Goal: Communication & Community: Answer question/provide support

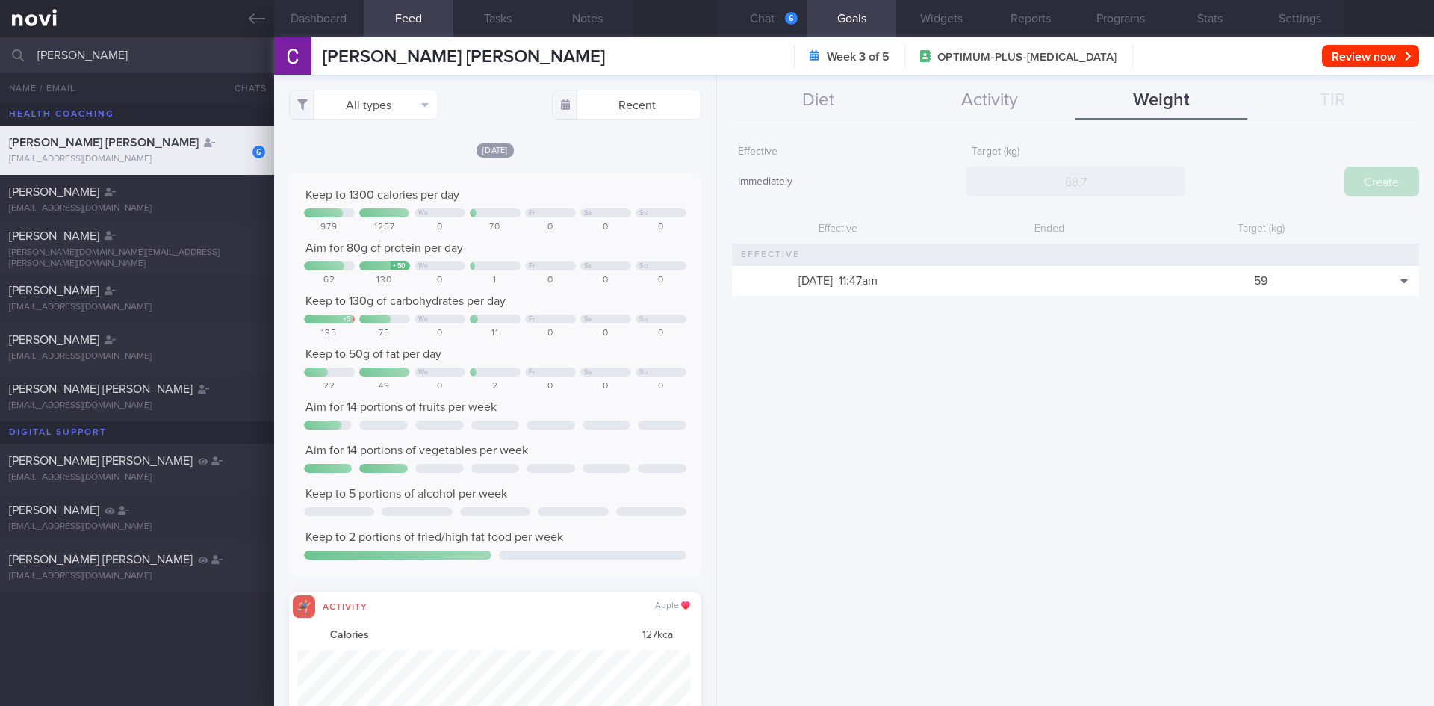
select select "8"
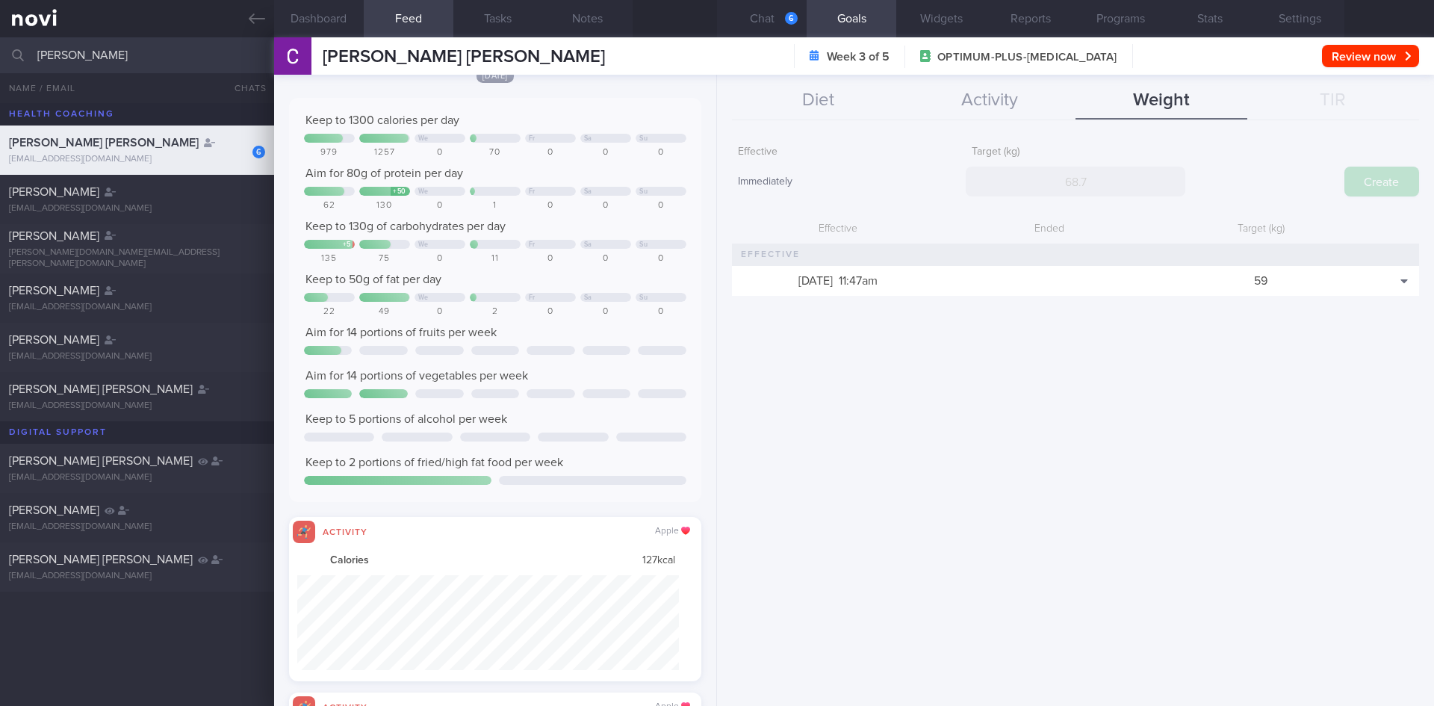
click at [205, 155] on div "[EMAIL_ADDRESS][DOMAIN_NAME]" at bounding box center [137, 159] width 256 height 11
click at [783, 13] on button "Chat 6" at bounding box center [762, 18] width 90 height 37
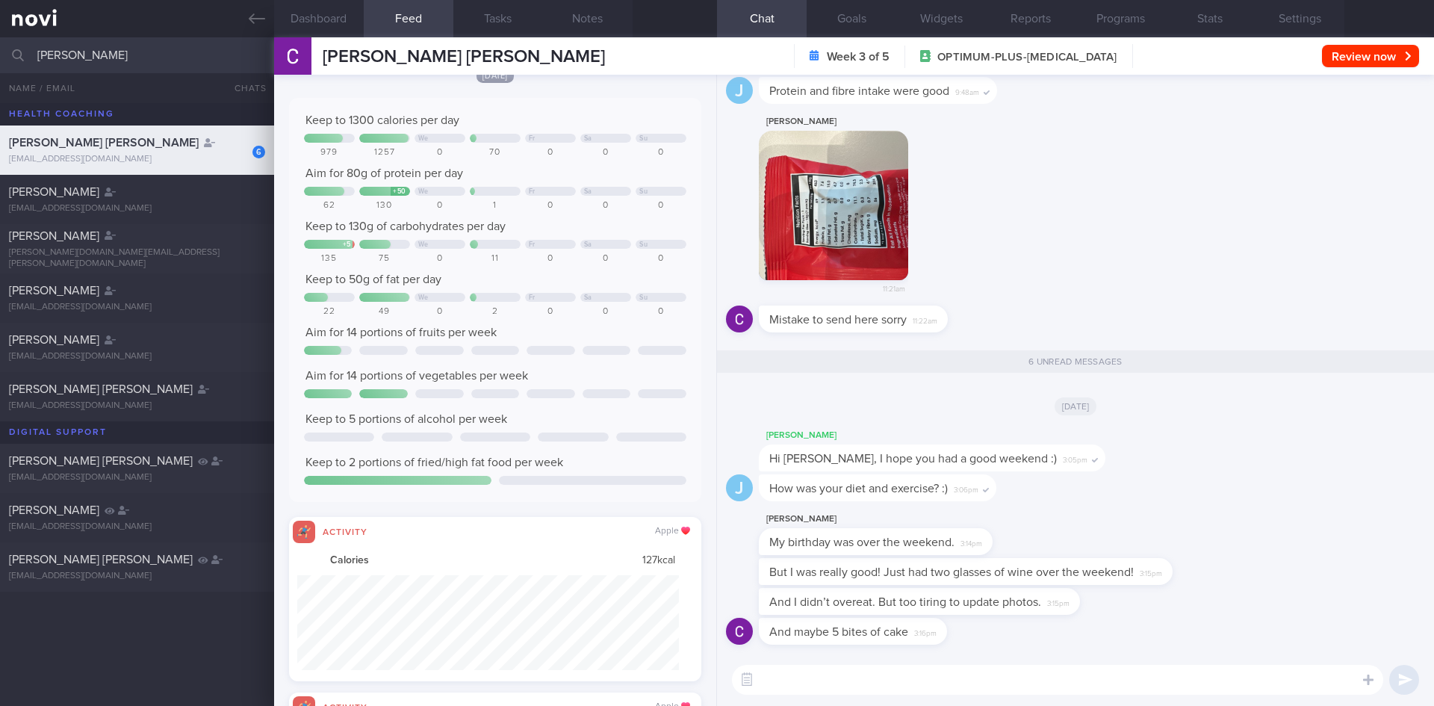
scroll to position [1, 0]
